Goal: Information Seeking & Learning: Learn about a topic

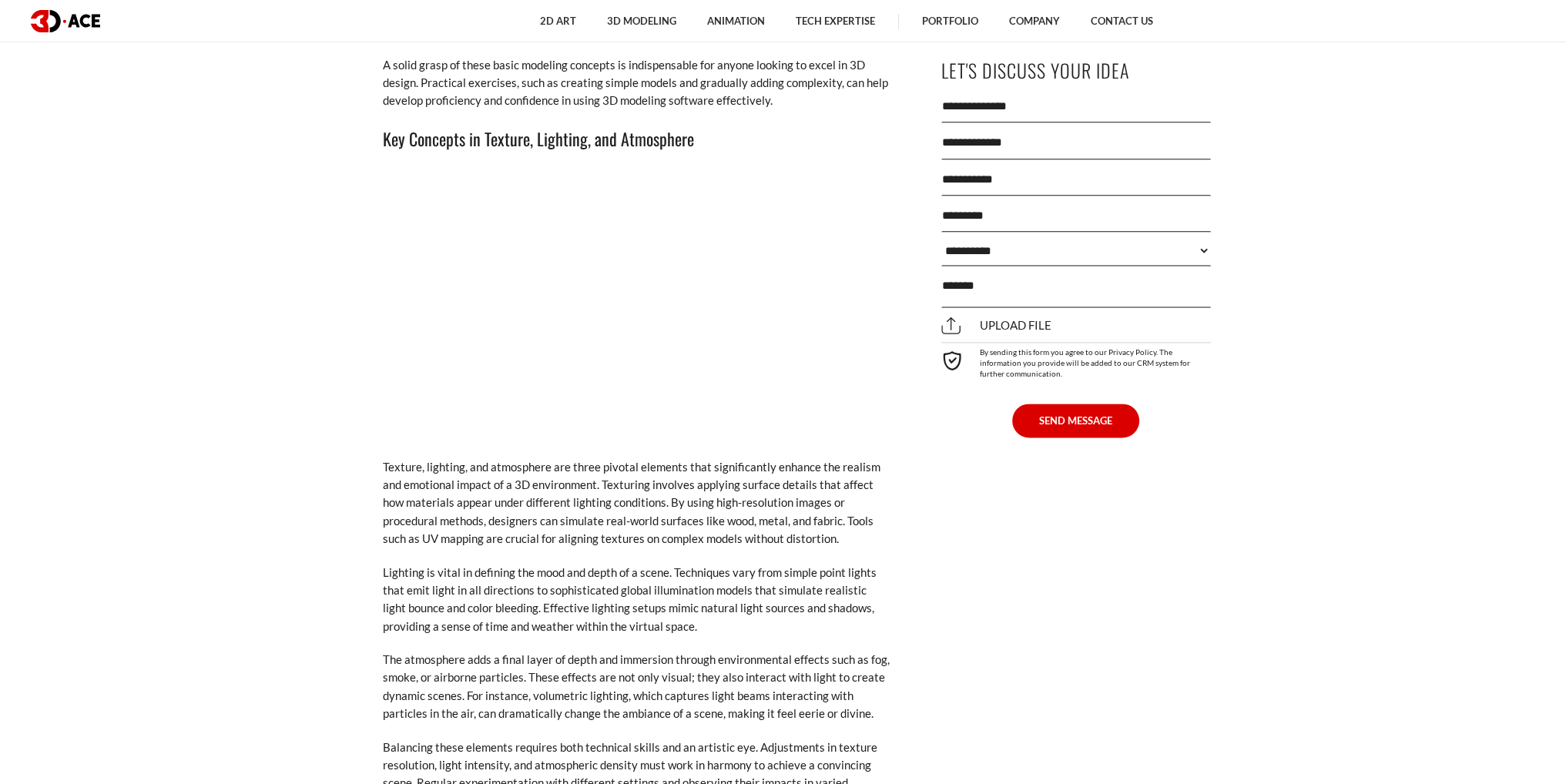
scroll to position [2772, 0]
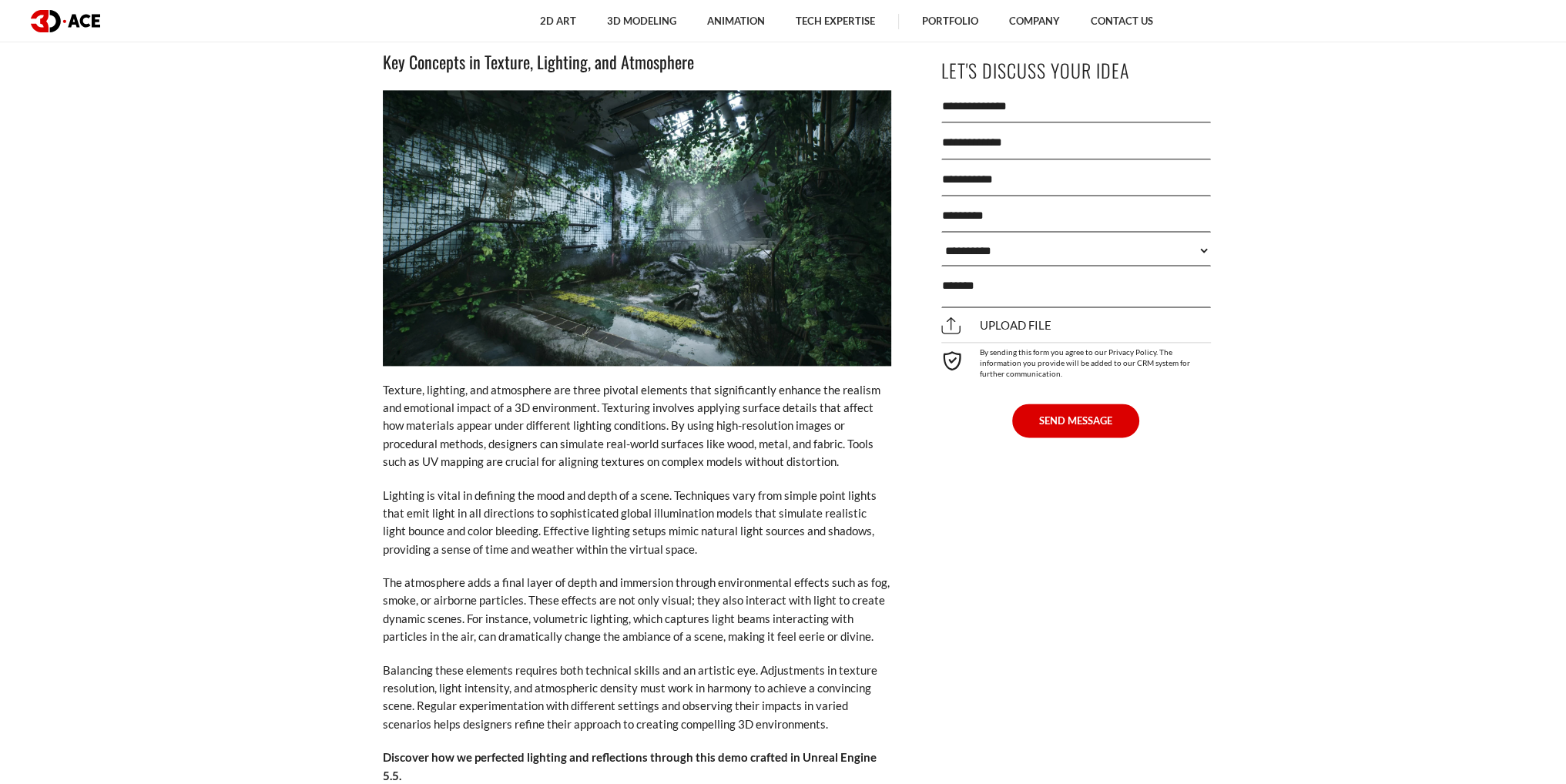
click at [631, 381] on p "Texture, lighting, and atmosphere are three pivotal elements that significantly…" at bounding box center [636, 426] width 508 height 91
click at [672, 381] on p "Texture, lighting, and atmosphere are three pivotal elements that significantly…" at bounding box center [636, 426] width 508 height 91
click at [717, 381] on p "Texture, lighting, and atmosphere are three pivotal elements that significantly…" at bounding box center [636, 426] width 508 height 91
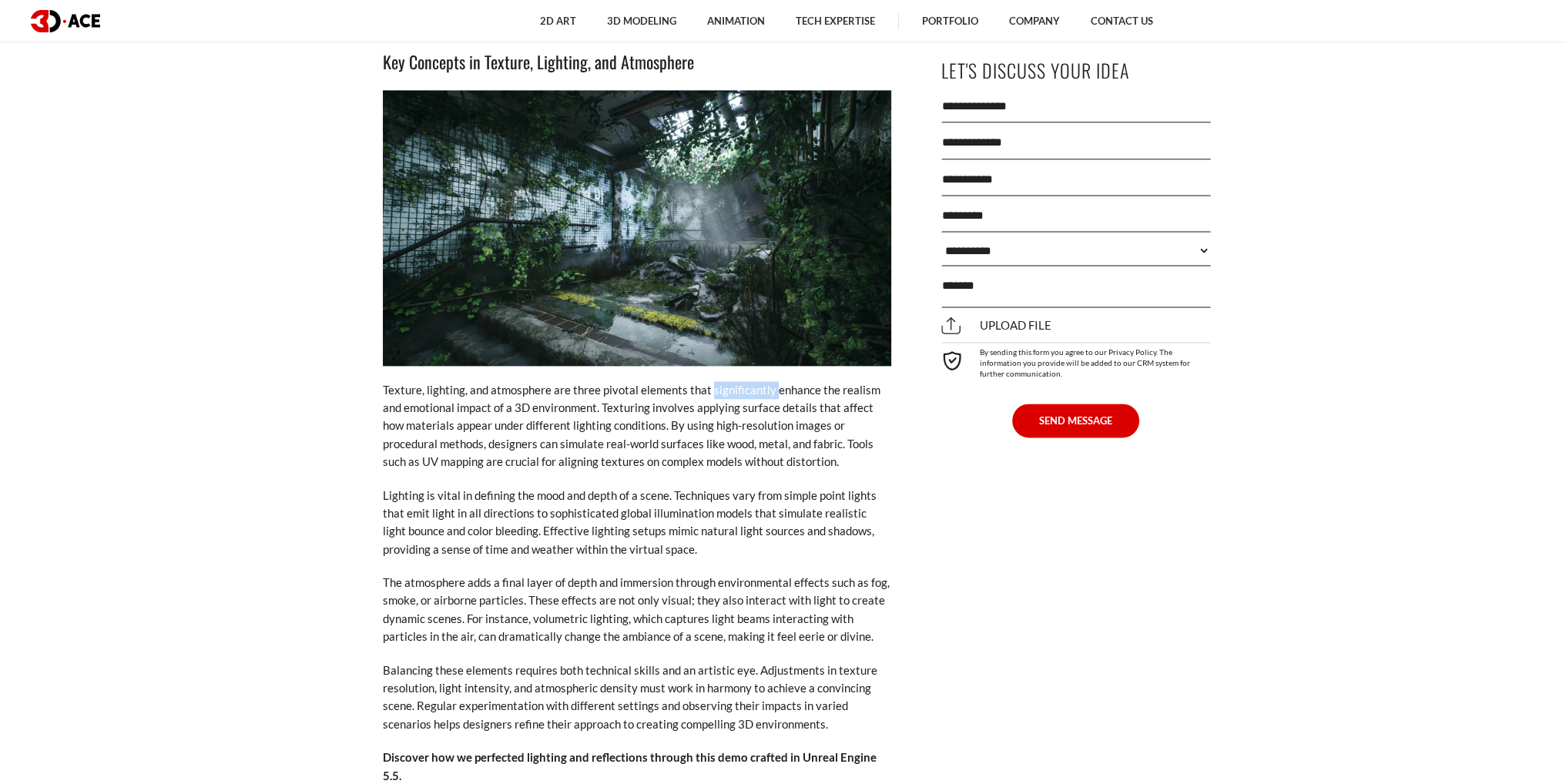
click at [717, 381] on p "Texture, lighting, and atmosphere are three pivotal elements that significantly…" at bounding box center [636, 426] width 508 height 91
click at [769, 381] on p "Texture, lighting, and atmosphere are three pivotal elements that significantly…" at bounding box center [636, 426] width 508 height 91
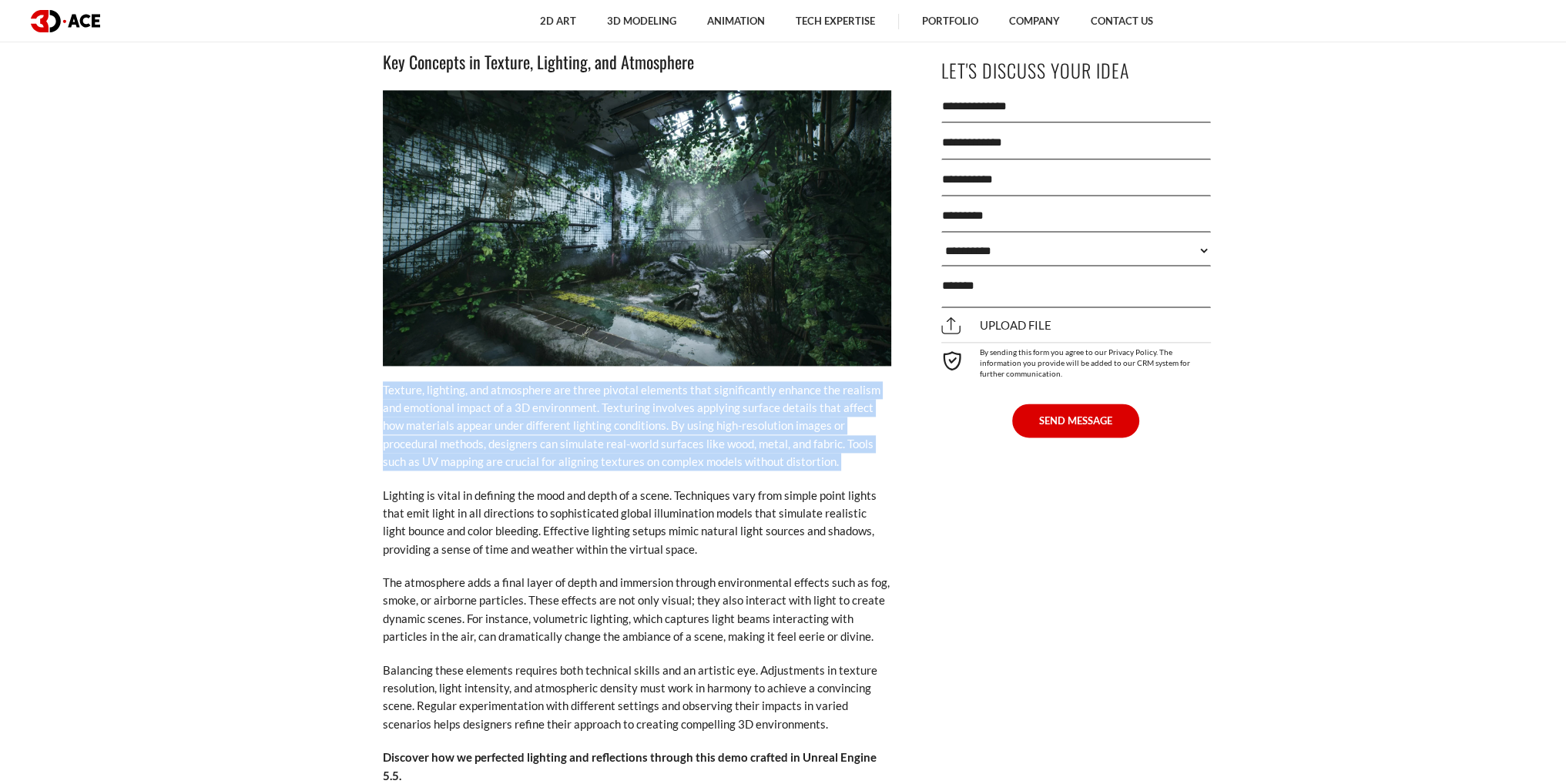
click at [769, 381] on p "Texture, lighting, and atmosphere are three pivotal elements that significantly…" at bounding box center [636, 426] width 508 height 91
click at [571, 426] on p "Texture, lighting, and atmosphere are three pivotal elements that significantly…" at bounding box center [636, 426] width 508 height 91
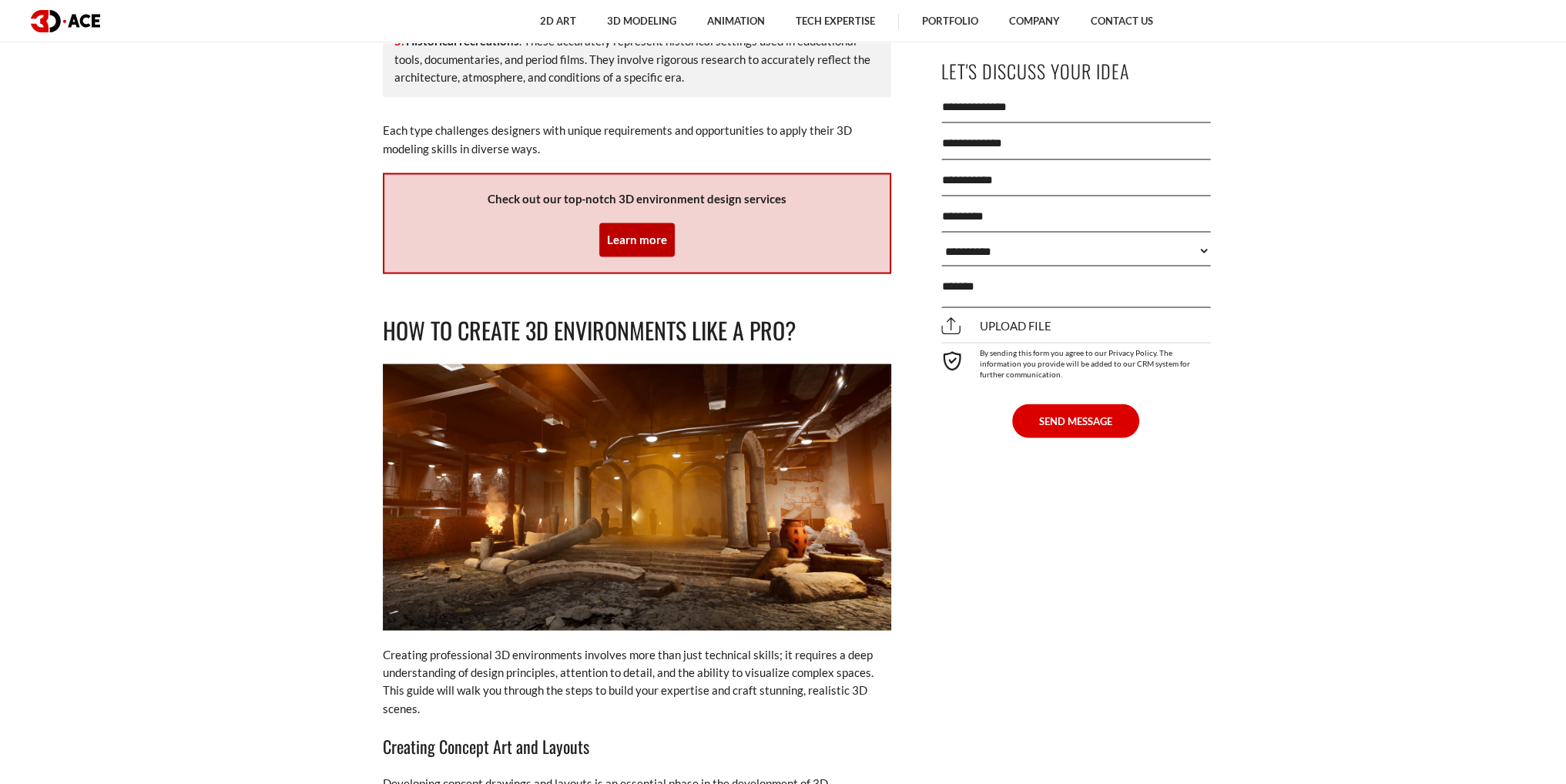
scroll to position [4082, 0]
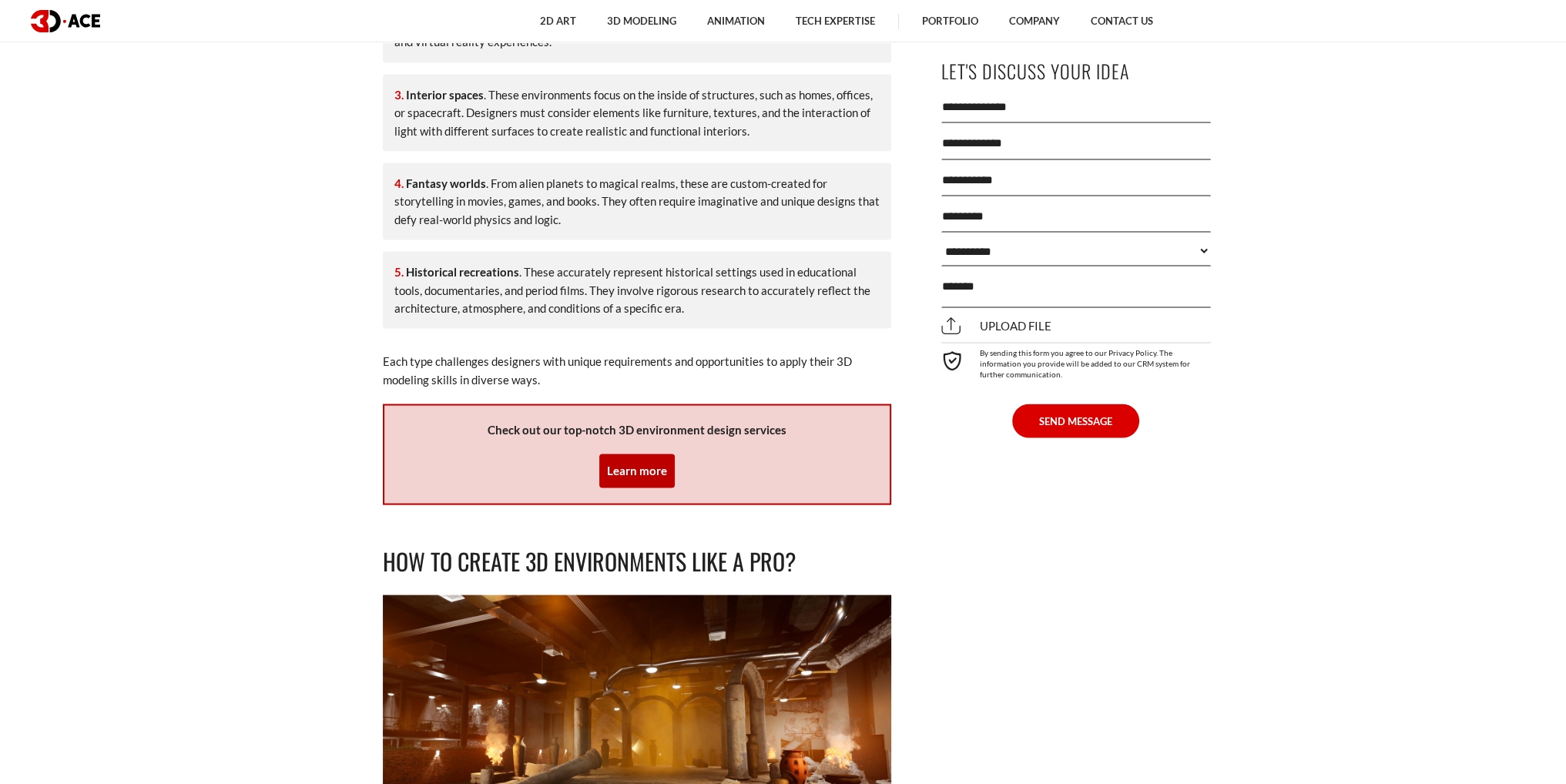
click at [628, 256] on li "Historical recreations . These accurately represent historical settings used in…" at bounding box center [636, 290] width 508 height 77
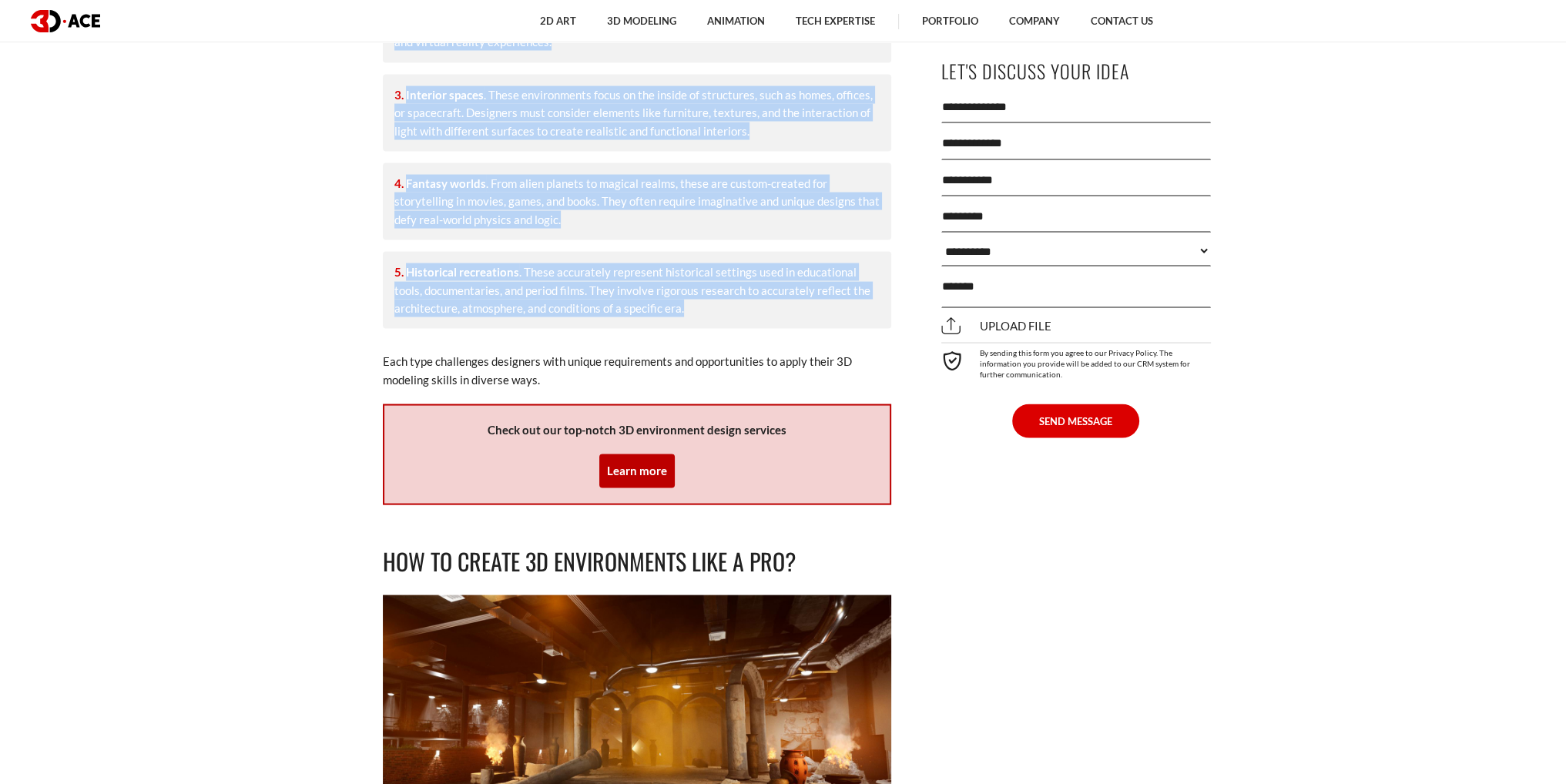
click at [628, 256] on li "Historical recreations . These accurately represent historical settings used in…" at bounding box center [636, 290] width 508 height 77
click at [654, 252] on li "Historical recreations . These accurately represent historical settings used in…" at bounding box center [636, 290] width 508 height 77
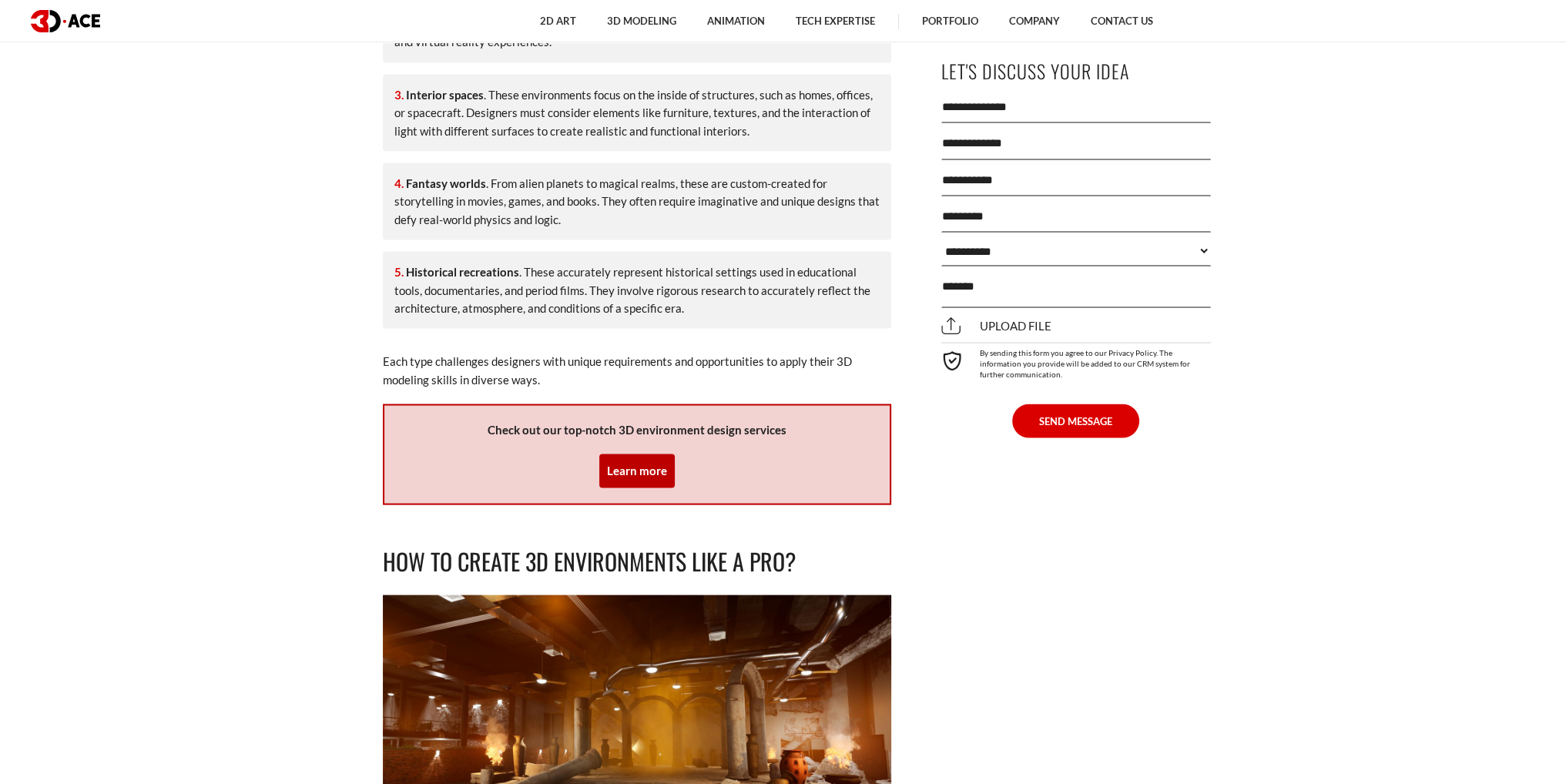
click at [701, 273] on li "Historical recreations . These accurately represent historical settings used in…" at bounding box center [636, 290] width 508 height 77
drag, startPoint x: 709, startPoint y: 267, endPoint x: 558, endPoint y: 246, distance: 152.5
click at [558, 252] on li "Historical recreations . These accurately represent historical settings used in…" at bounding box center [636, 290] width 508 height 77
click at [575, 252] on li "Historical recreations . These accurately represent historical settings used in…" at bounding box center [636, 290] width 508 height 77
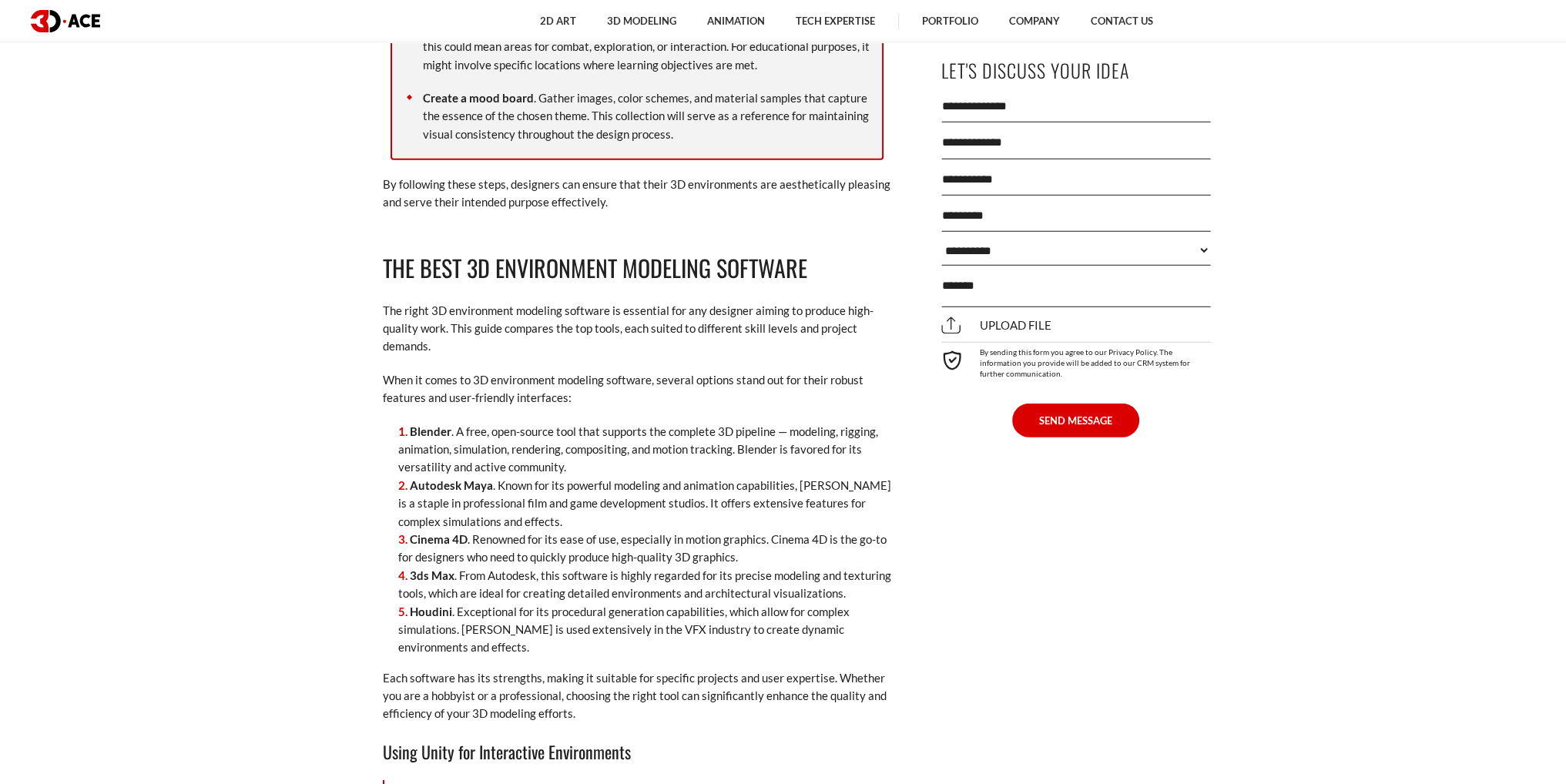
scroll to position [5930, 0]
click at [566, 602] on li "Houdini . Exceptional for its procedural generation capabilities, which allow f…" at bounding box center [644, 629] width 493 height 54
click at [632, 602] on li "Houdini . Exceptional for its procedural generation capabilities, which allow f…" at bounding box center [644, 629] width 493 height 54
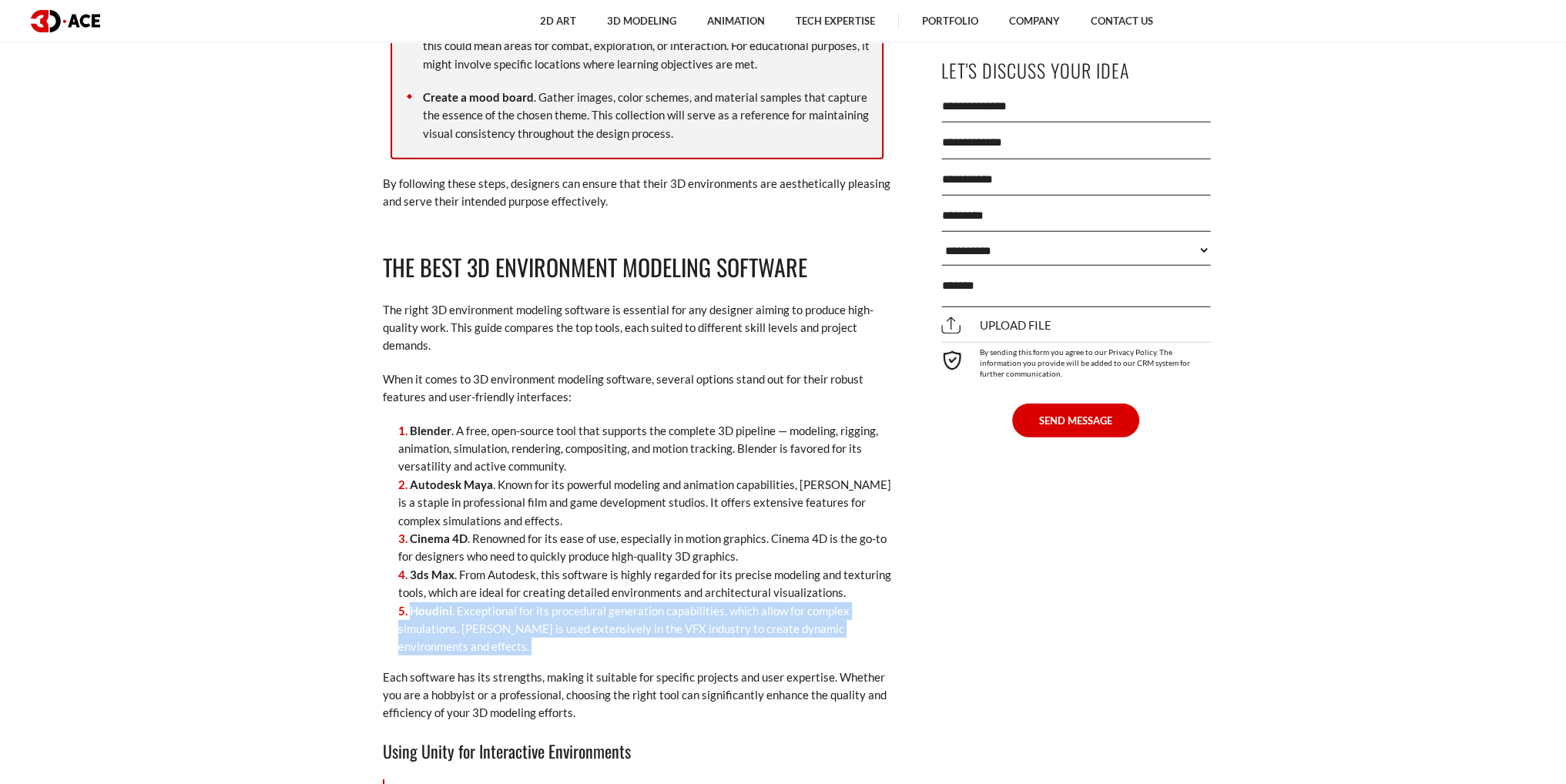
click at [632, 602] on li "Houdini . Exceptional for its procedural generation capabilities, which allow f…" at bounding box center [644, 629] width 493 height 54
click at [706, 602] on li "Houdini . Exceptional for its procedural generation capabilities, which allow f…" at bounding box center [644, 629] width 493 height 54
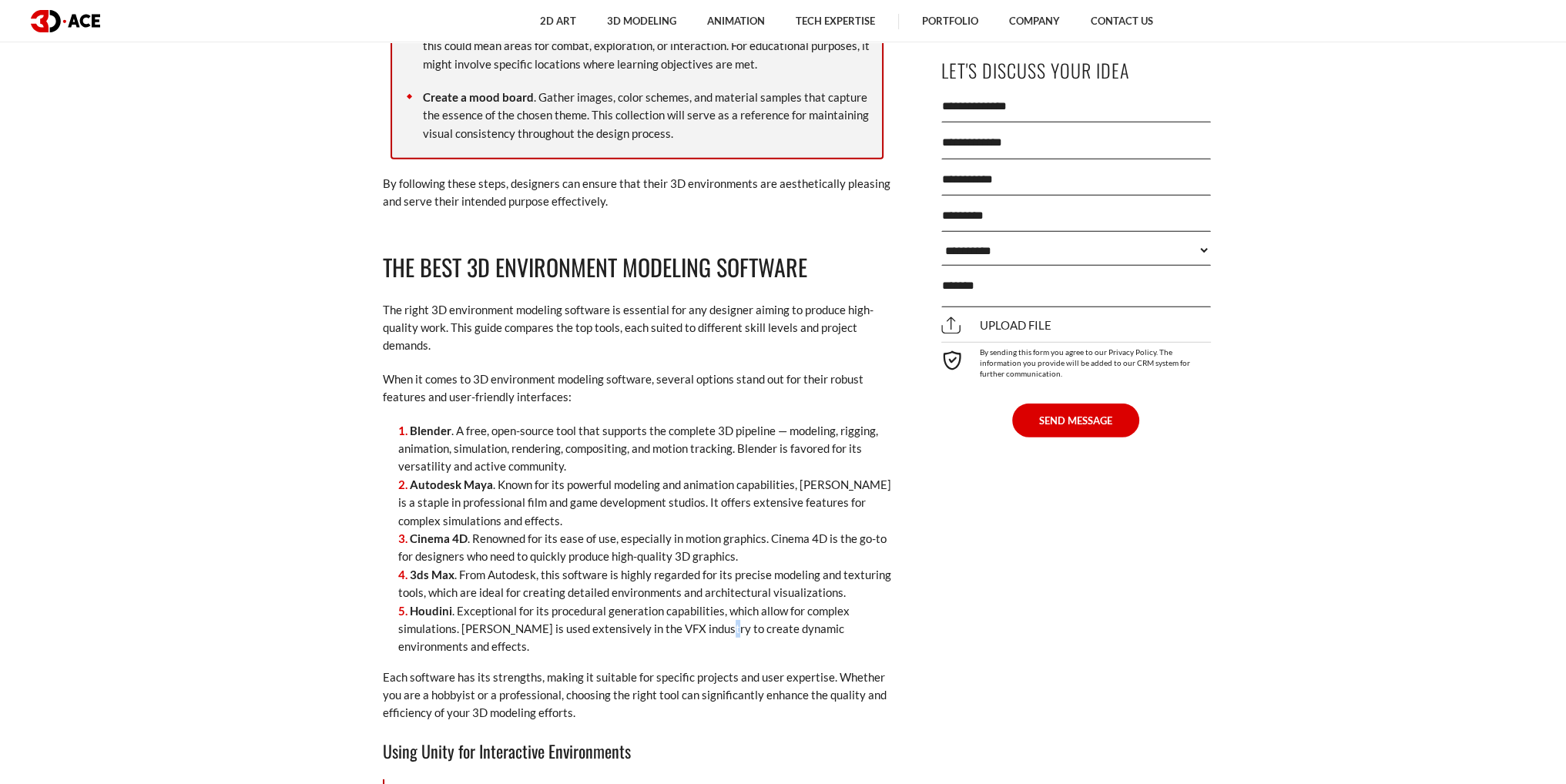
click at [706, 602] on li "Houdini . Exceptional for its procedural generation capabilities, which allow f…" at bounding box center [644, 629] width 493 height 54
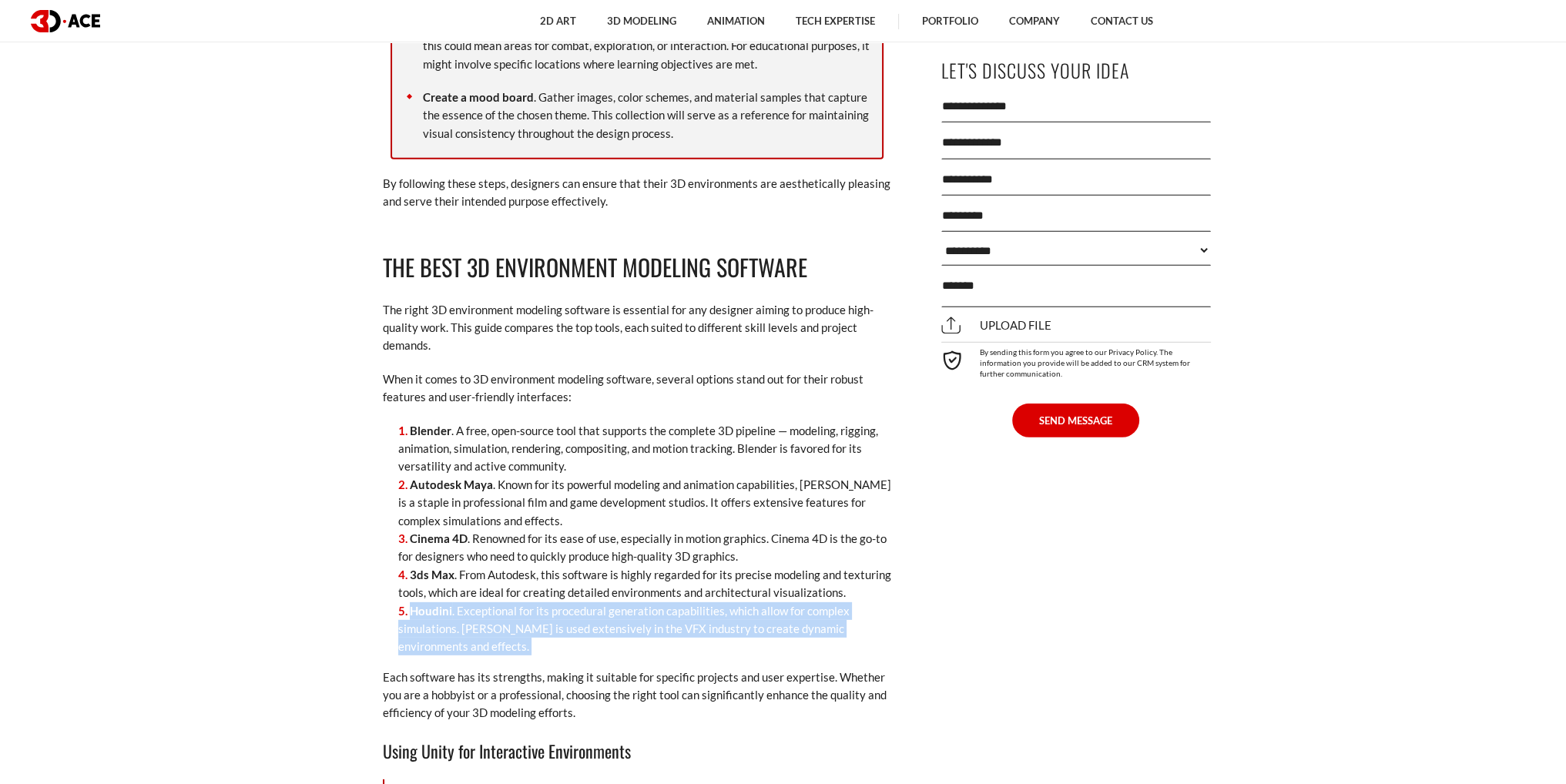
click at [706, 602] on li "Houdini . Exceptional for its procedural generation capabilities, which allow f…" at bounding box center [644, 629] width 493 height 54
click at [728, 602] on li "Houdini . Exceptional for its procedural generation capabilities, which allow f…" at bounding box center [644, 629] width 493 height 54
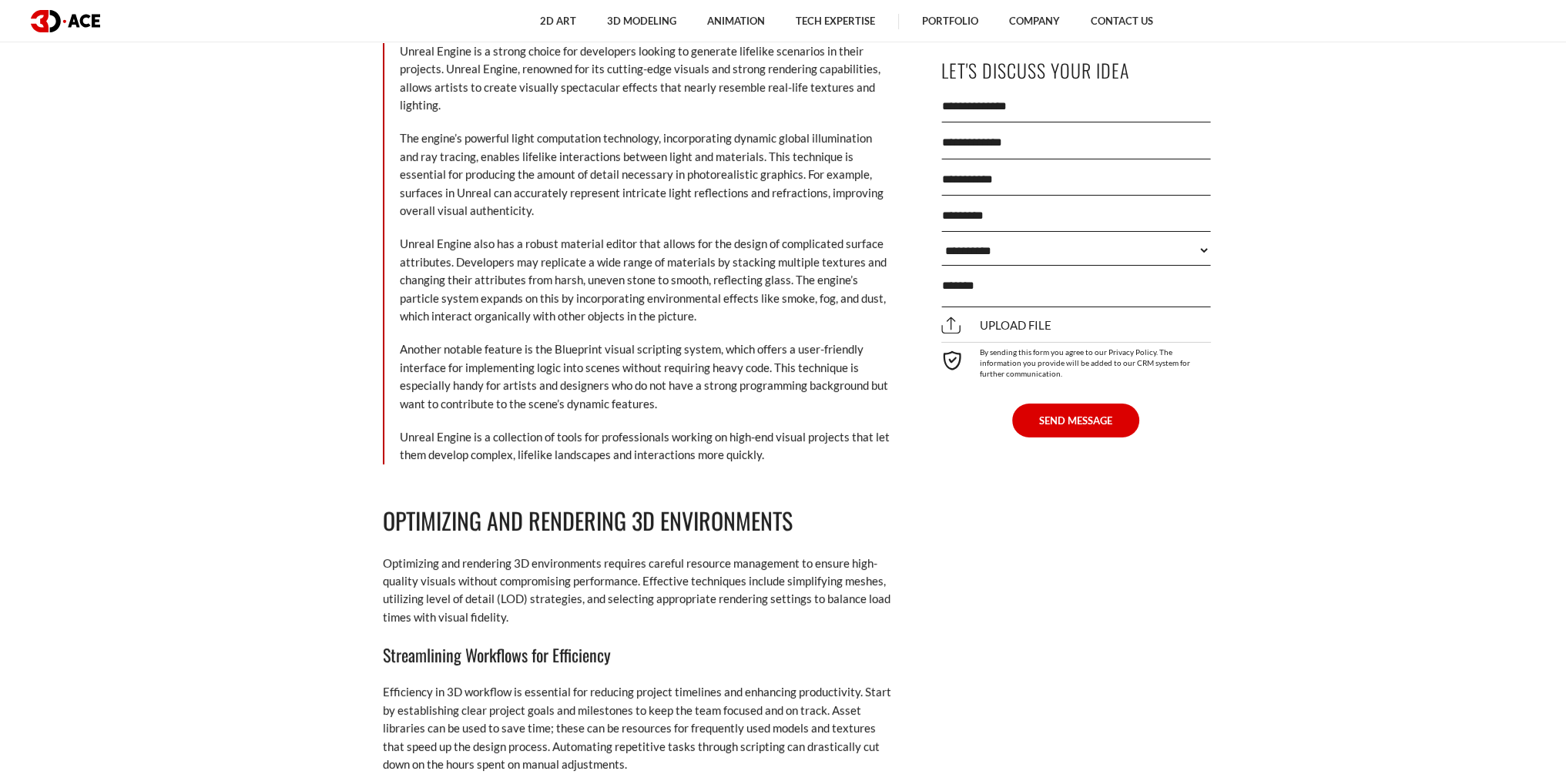
scroll to position [7163, 0]
